Goal: Information Seeking & Learning: Learn about a topic

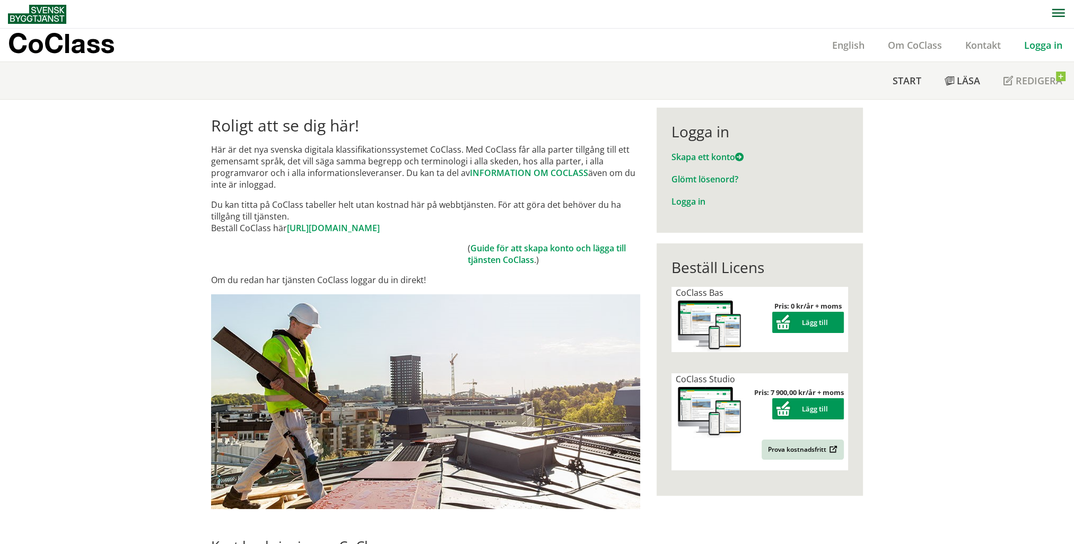
click at [664, 213] on div "Logga in Skapa ett konto Glömt lösenord? Logga in" at bounding box center [760, 170] width 206 height 125
click at [674, 205] on link "Logga in" at bounding box center [688, 202] width 34 height 12
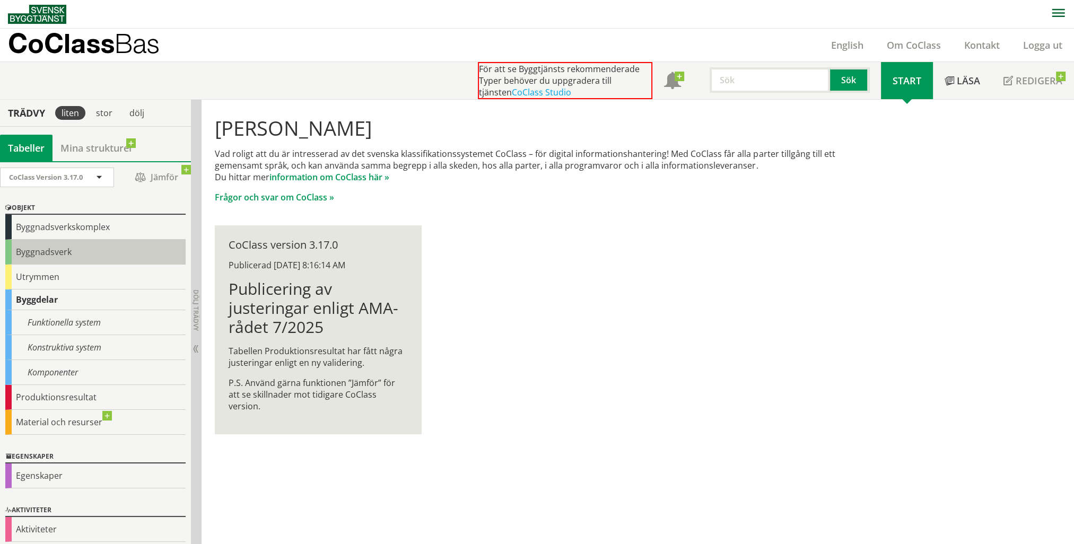
click at [103, 252] on div "Byggnadsverk" at bounding box center [95, 252] width 180 height 25
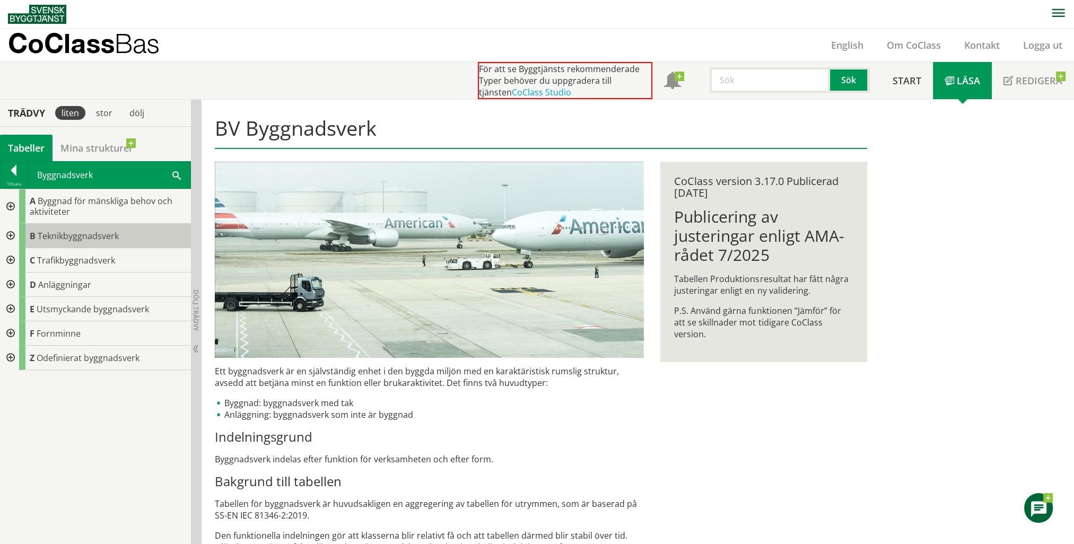
click at [55, 238] on span "Teknikbyggnadsverk" at bounding box center [78, 236] width 81 height 12
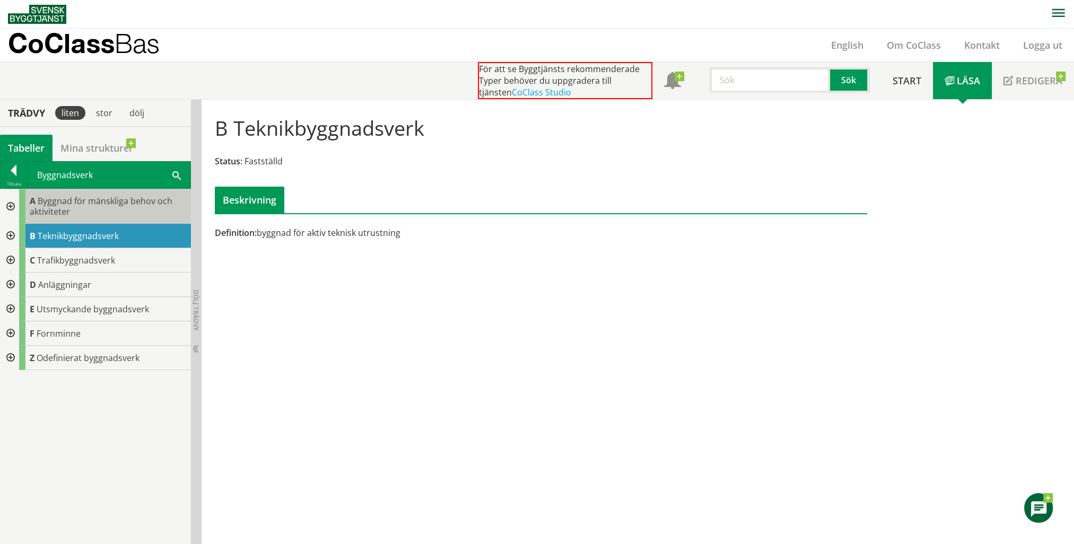
click at [38, 198] on span "Byggnad för mänskliga behov och aktiviteter" at bounding box center [101, 206] width 143 height 22
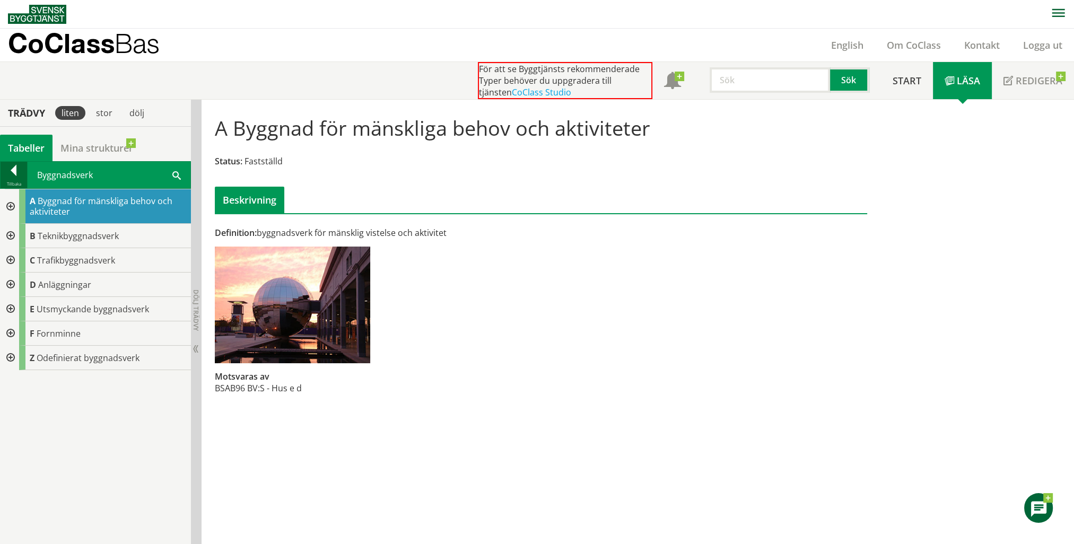
click at [21, 167] on div at bounding box center [14, 172] width 27 height 15
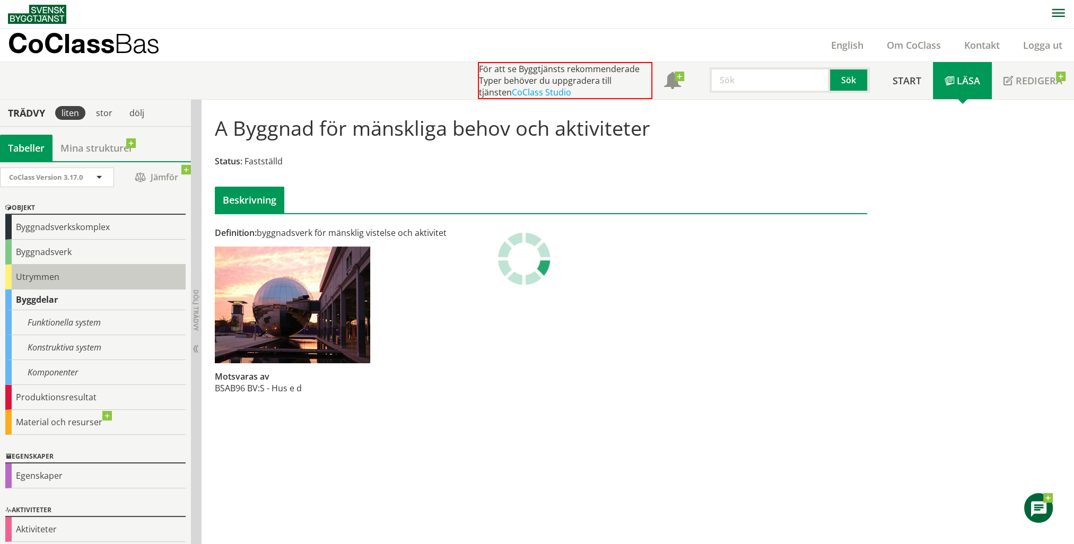
click at [45, 278] on div "Utrymmen" at bounding box center [95, 277] width 180 height 25
